Goal: Transaction & Acquisition: Purchase product/service

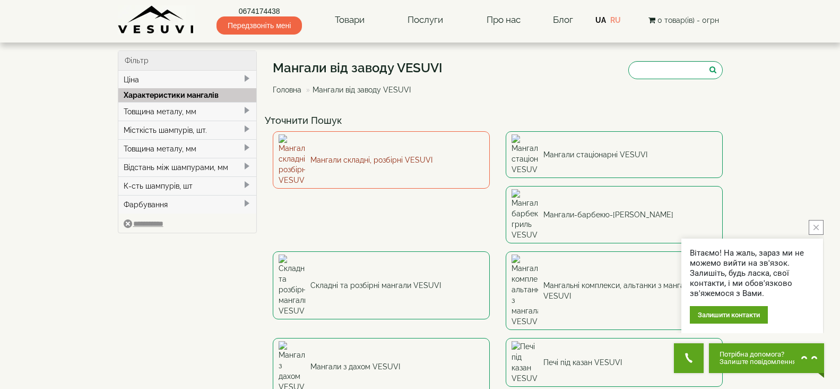
click at [392, 146] on link "Мангали складні, розбірні VESUVI" at bounding box center [381, 159] width 217 height 57
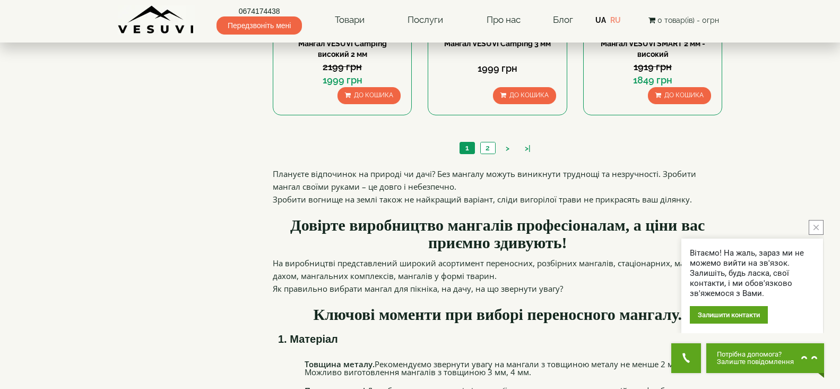
scroll to position [1062, 0]
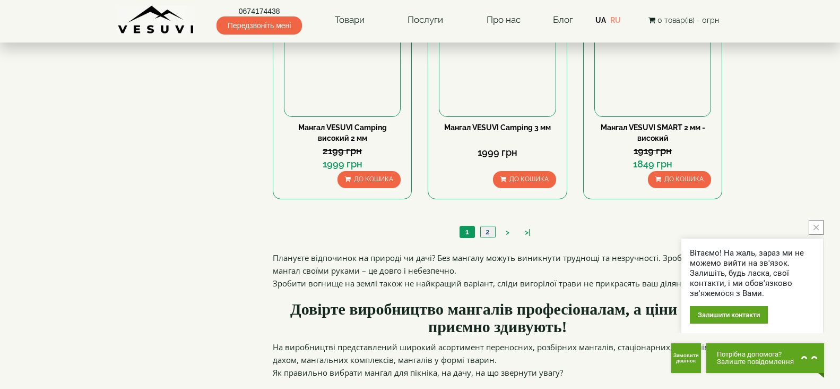
click at [488, 231] on link "2" at bounding box center [487, 231] width 15 height 11
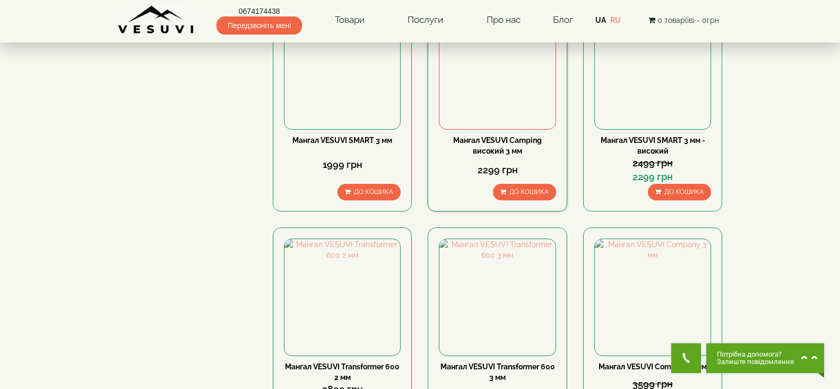
scroll to position [159, 0]
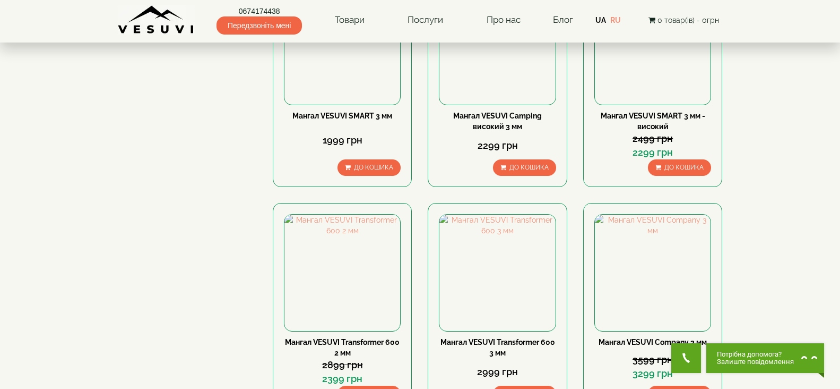
drag, startPoint x: 274, startPoint y: 158, endPoint x: 178, endPoint y: 159, distance: 96.1
click at [178, 159] on div "Фільтр Ціна грн *** – грн ***** Характеристики мангалів Товщина металу, мм 235 …" at bounding box center [420, 393] width 621 height 1004
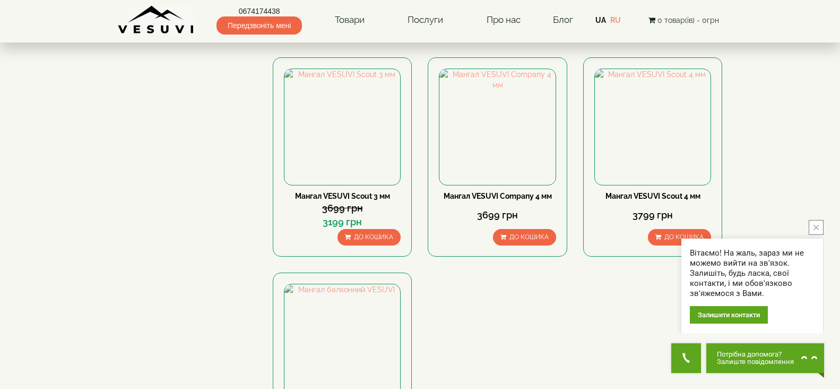
scroll to position [637, 0]
